Goal: Use online tool/utility: Utilize a website feature to perform a specific function

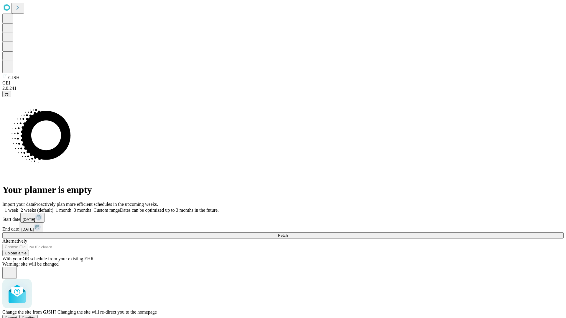
click at [36, 316] on span "Confirm" at bounding box center [29, 318] width 14 height 4
click at [53, 208] on label "2 weeks (default)" at bounding box center [35, 210] width 35 height 5
click at [288, 234] on span "Fetch" at bounding box center [283, 236] width 10 height 4
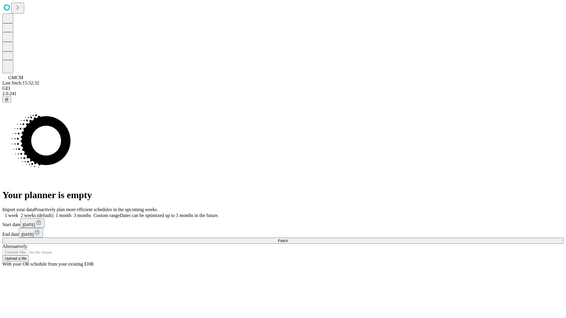
click at [53, 213] on label "2 weeks (default)" at bounding box center [35, 215] width 35 height 5
click at [288, 239] on span "Fetch" at bounding box center [283, 241] width 10 height 4
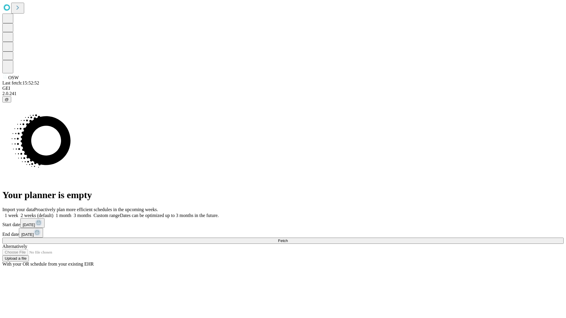
click at [53, 213] on label "2 weeks (default)" at bounding box center [35, 215] width 35 height 5
click at [288, 239] on span "Fetch" at bounding box center [283, 241] width 10 height 4
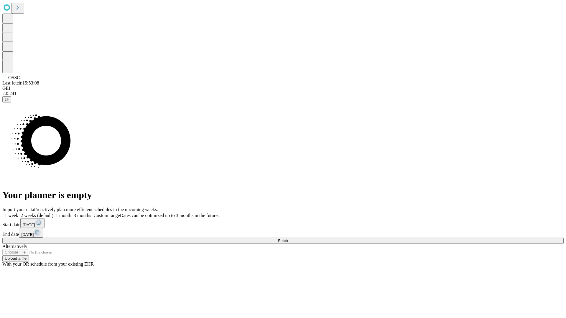
click at [53, 213] on label "2 weeks (default)" at bounding box center [35, 215] width 35 height 5
click at [288, 239] on span "Fetch" at bounding box center [283, 241] width 10 height 4
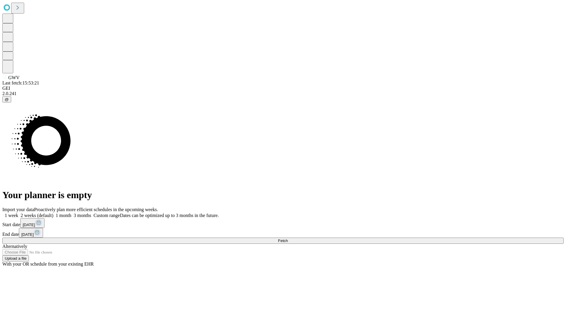
click at [53, 213] on label "2 weeks (default)" at bounding box center [35, 215] width 35 height 5
click at [288, 239] on span "Fetch" at bounding box center [283, 241] width 10 height 4
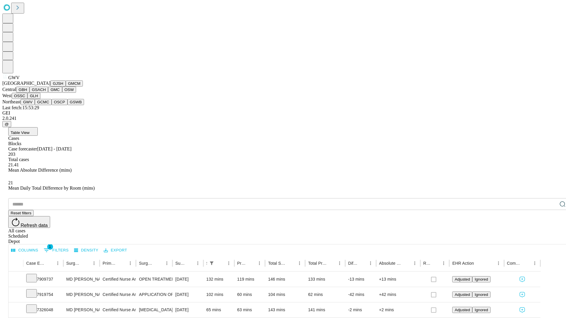
click at [46, 105] on button "GCMC" at bounding box center [43, 102] width 17 height 6
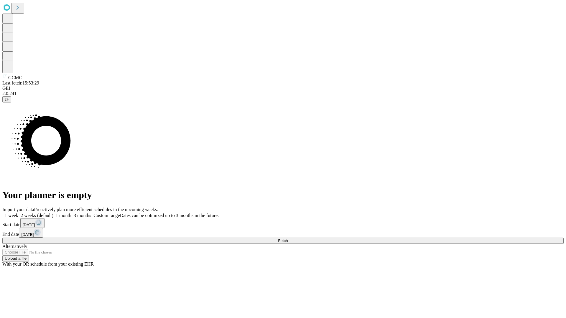
click at [53, 213] on label "2 weeks (default)" at bounding box center [35, 215] width 35 height 5
click at [288, 239] on span "Fetch" at bounding box center [283, 241] width 10 height 4
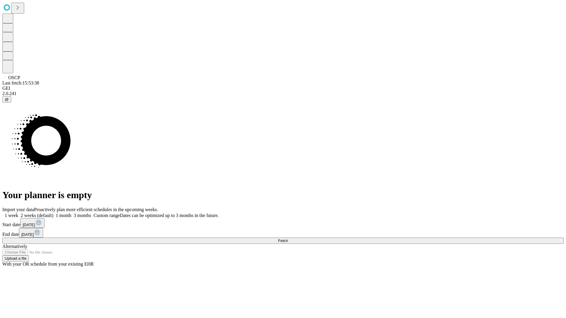
click at [53, 213] on label "2 weeks (default)" at bounding box center [35, 215] width 35 height 5
click at [288, 239] on span "Fetch" at bounding box center [283, 241] width 10 height 4
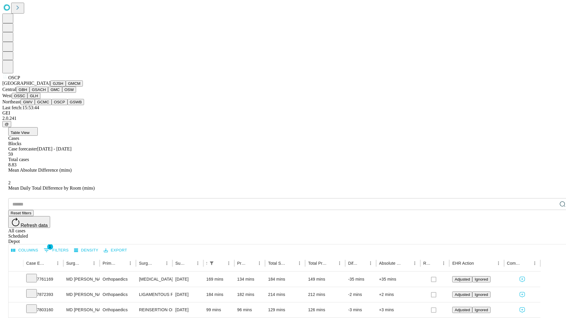
click at [68, 105] on button "GSWB" at bounding box center [76, 102] width 17 height 6
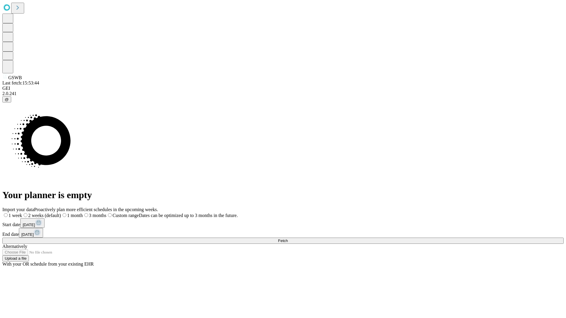
click at [61, 213] on label "2 weeks (default)" at bounding box center [41, 215] width 39 height 5
click at [288, 239] on span "Fetch" at bounding box center [283, 241] width 10 height 4
